Goal: Check status: Check status

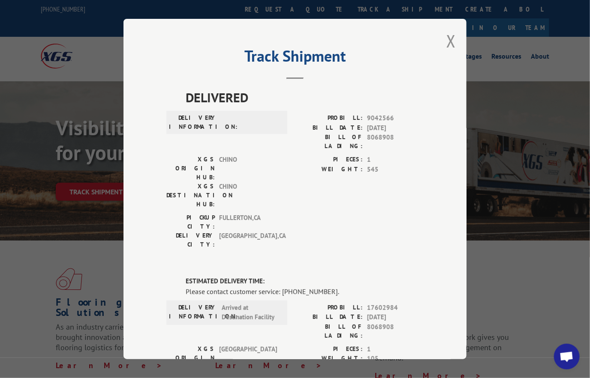
scroll to position [537, 0]
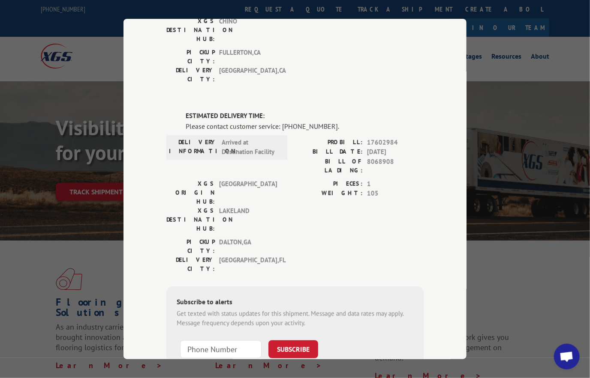
click at [454, 39] on div "Track Shipment DELIVERED DELIVERY INFORMATION: PROBILL: 9042566 BILL DATE: [DAT…" at bounding box center [294, 189] width 343 height 341
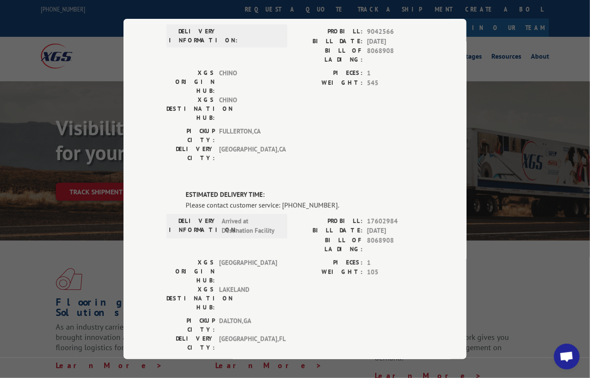
scroll to position [0, 0]
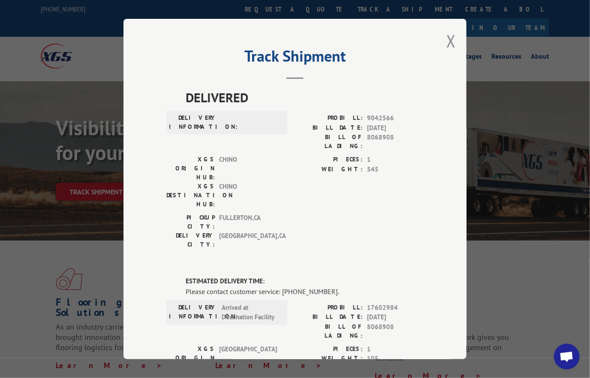
click at [451, 36] on button "Close modal" at bounding box center [450, 41] width 9 height 23
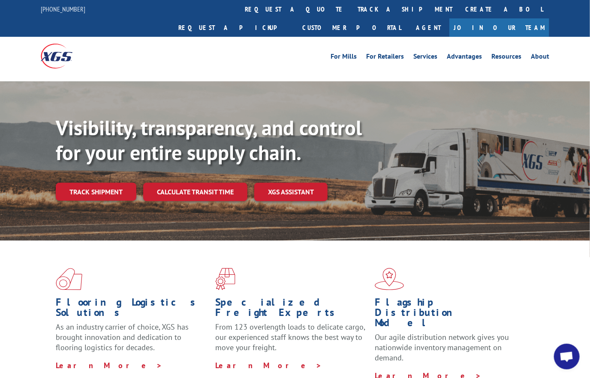
click at [351, 10] on link "track a shipment" at bounding box center [405, 9] width 108 height 18
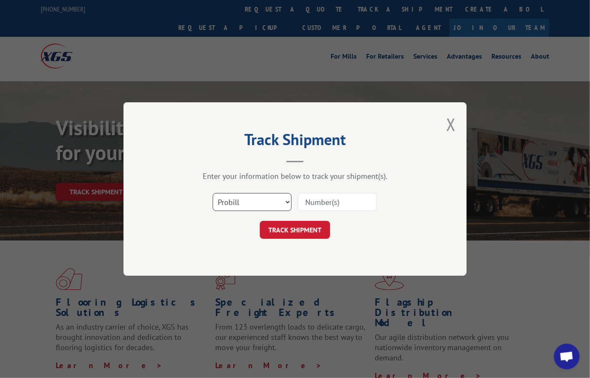
click at [232, 210] on select "Select category... Probill BOL PO" at bounding box center [252, 202] width 79 height 18
select select "bol"
click at [213, 193] on select "Select category... Probill BOL PO" at bounding box center [252, 202] width 79 height 18
click at [331, 202] on input at bounding box center [337, 202] width 79 height 18
paste input "449701"
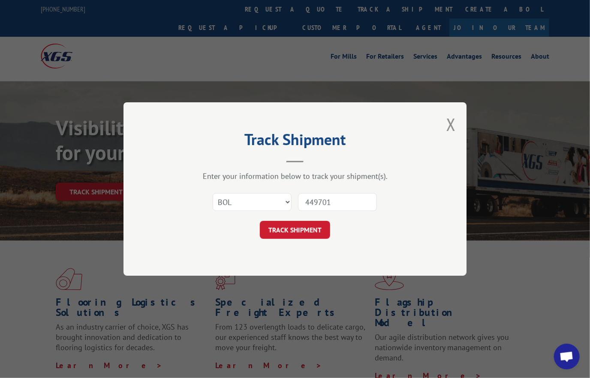
type input "449701"
click at [300, 226] on button "TRACK SHIPMENT" at bounding box center [295, 230] width 70 height 18
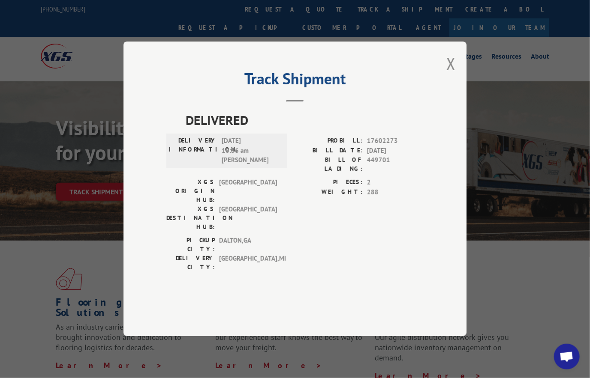
click at [374, 147] on span "17602273" at bounding box center [395, 142] width 57 height 10
copy span "17602273"
click at [450, 75] on button "Close modal" at bounding box center [450, 63] width 9 height 23
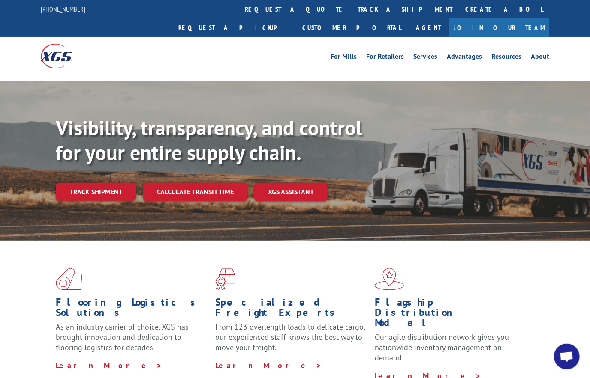
click at [351, 8] on link "track a shipment" at bounding box center [405, 9] width 108 height 18
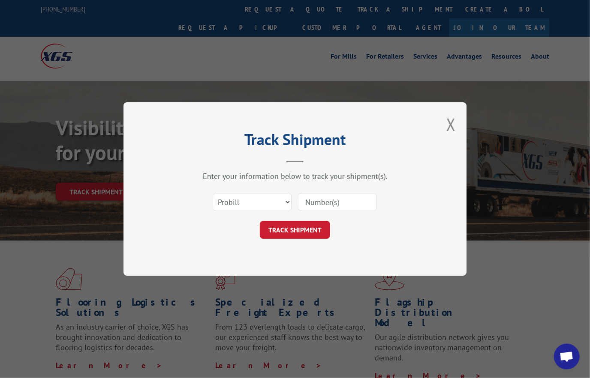
drag, startPoint x: 330, startPoint y: 202, endPoint x: 325, endPoint y: 204, distance: 5.0
click at [330, 201] on input at bounding box center [337, 202] width 79 height 18
paste input "17602273"
type input "17602273"
click at [297, 227] on button "TRACK SHIPMENT" at bounding box center [295, 230] width 70 height 18
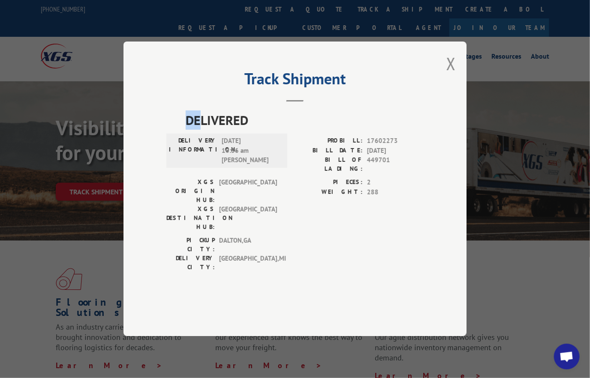
drag, startPoint x: 181, startPoint y: 142, endPoint x: 199, endPoint y: 145, distance: 18.3
click at [198, 146] on div "DELIVERED DELIVERY INFORMATION: [DATE] 10:36 am [PERSON_NAME] PROBILL: 17602273…" at bounding box center [294, 194] width 257 height 166
click at [193, 165] on label "DELIVERY INFORMATION:" at bounding box center [193, 151] width 48 height 29
click at [189, 130] on span "DELIVERED" at bounding box center [305, 120] width 238 height 19
drag, startPoint x: 185, startPoint y: 144, endPoint x: 258, endPoint y: 165, distance: 76.0
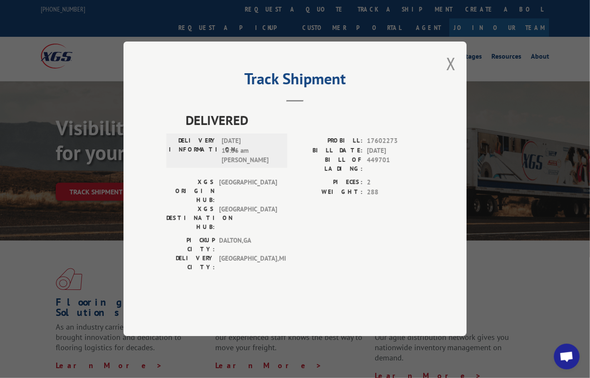
click at [258, 165] on div "DELIVERED DELIVERY INFORMATION: [DATE] 10:36 am [PERSON_NAME] PROBILL: 17602273…" at bounding box center [294, 194] width 257 height 166
copy div "DELIVERED DELIVERY INFORMATION: [DATE]"
